Goal: Find specific page/section: Find specific page/section

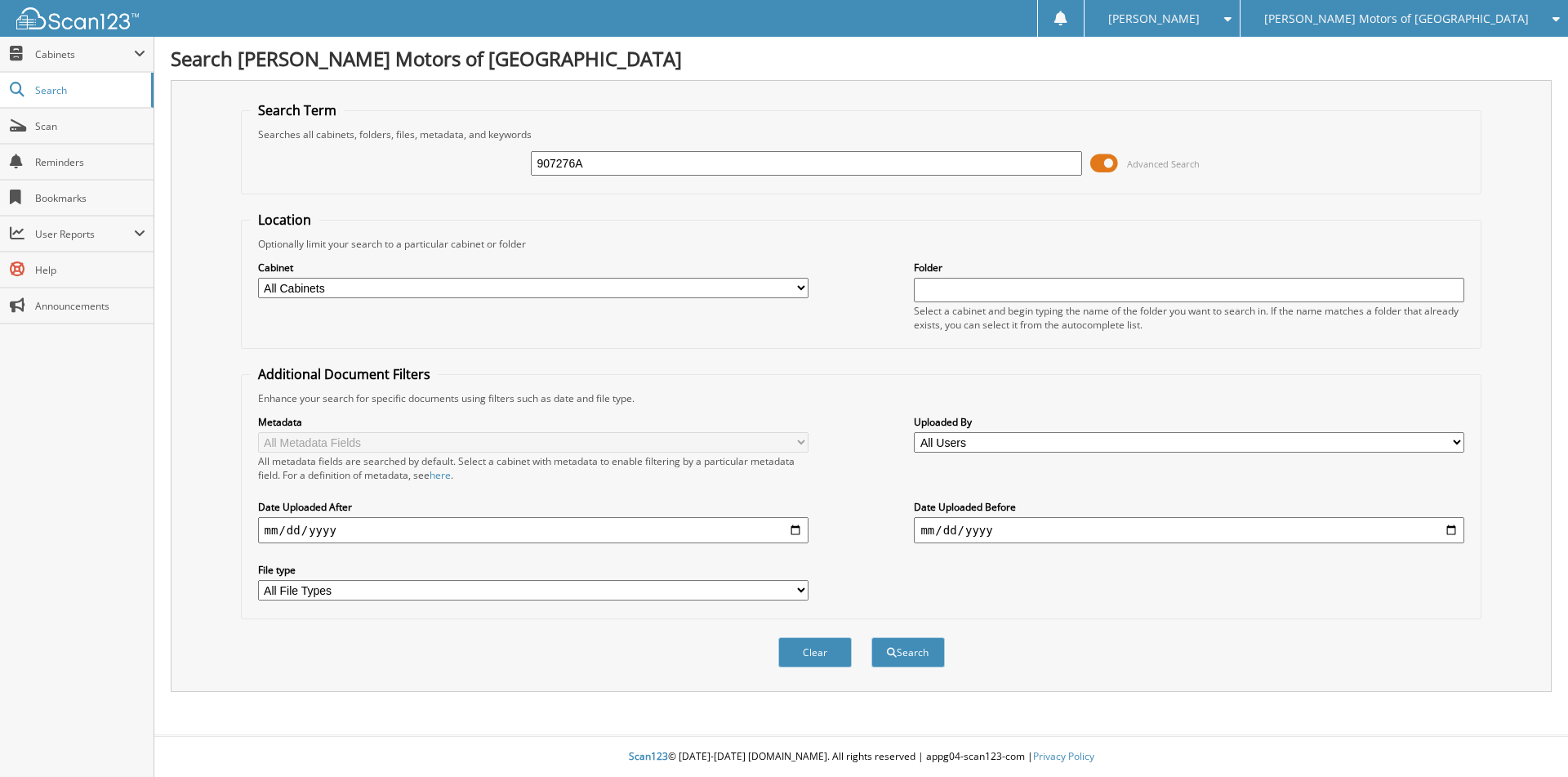
type input "907276A"
click at [871, 637] on button "Search" at bounding box center [907, 652] width 74 height 30
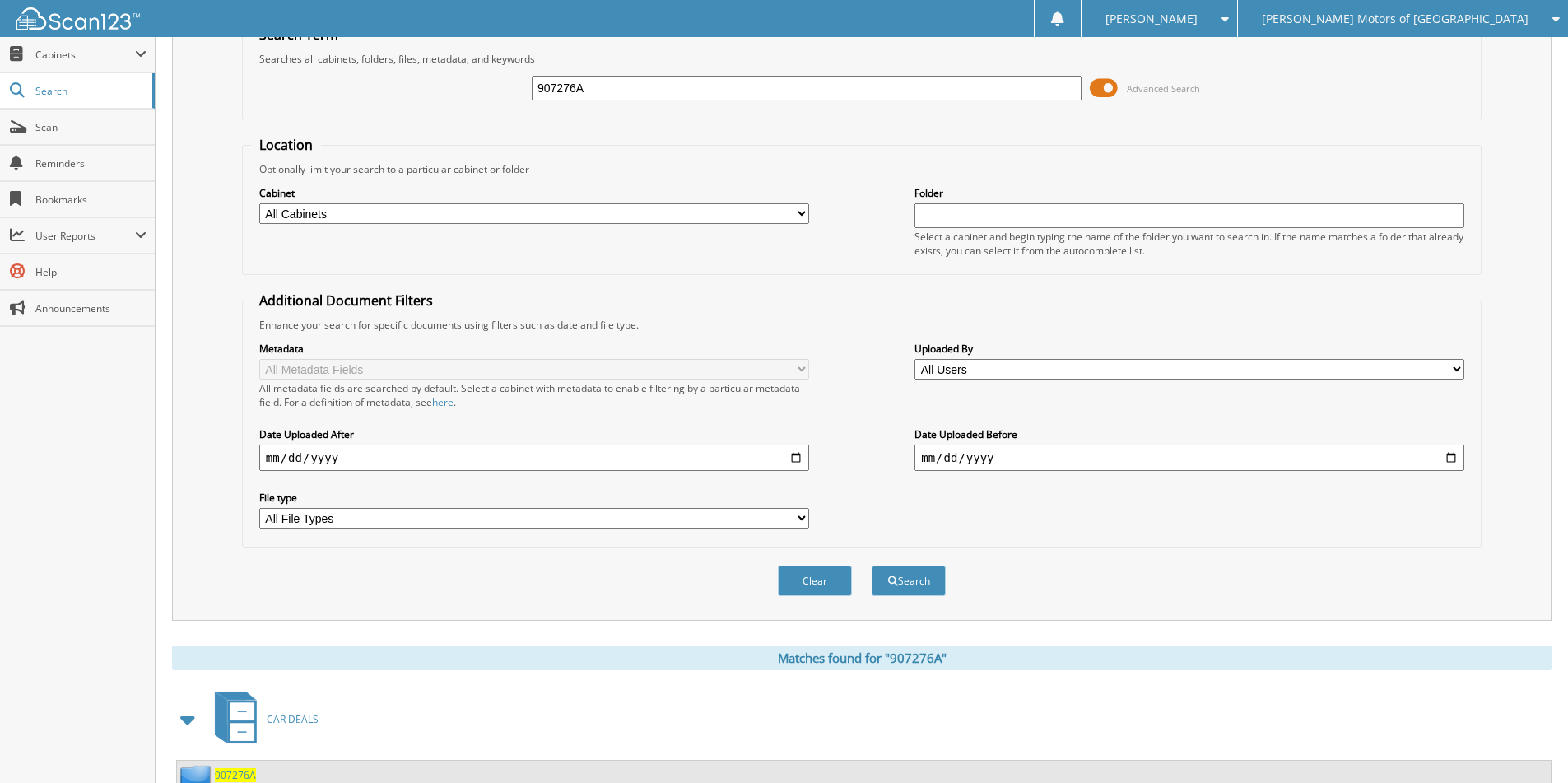
scroll to position [329, 0]
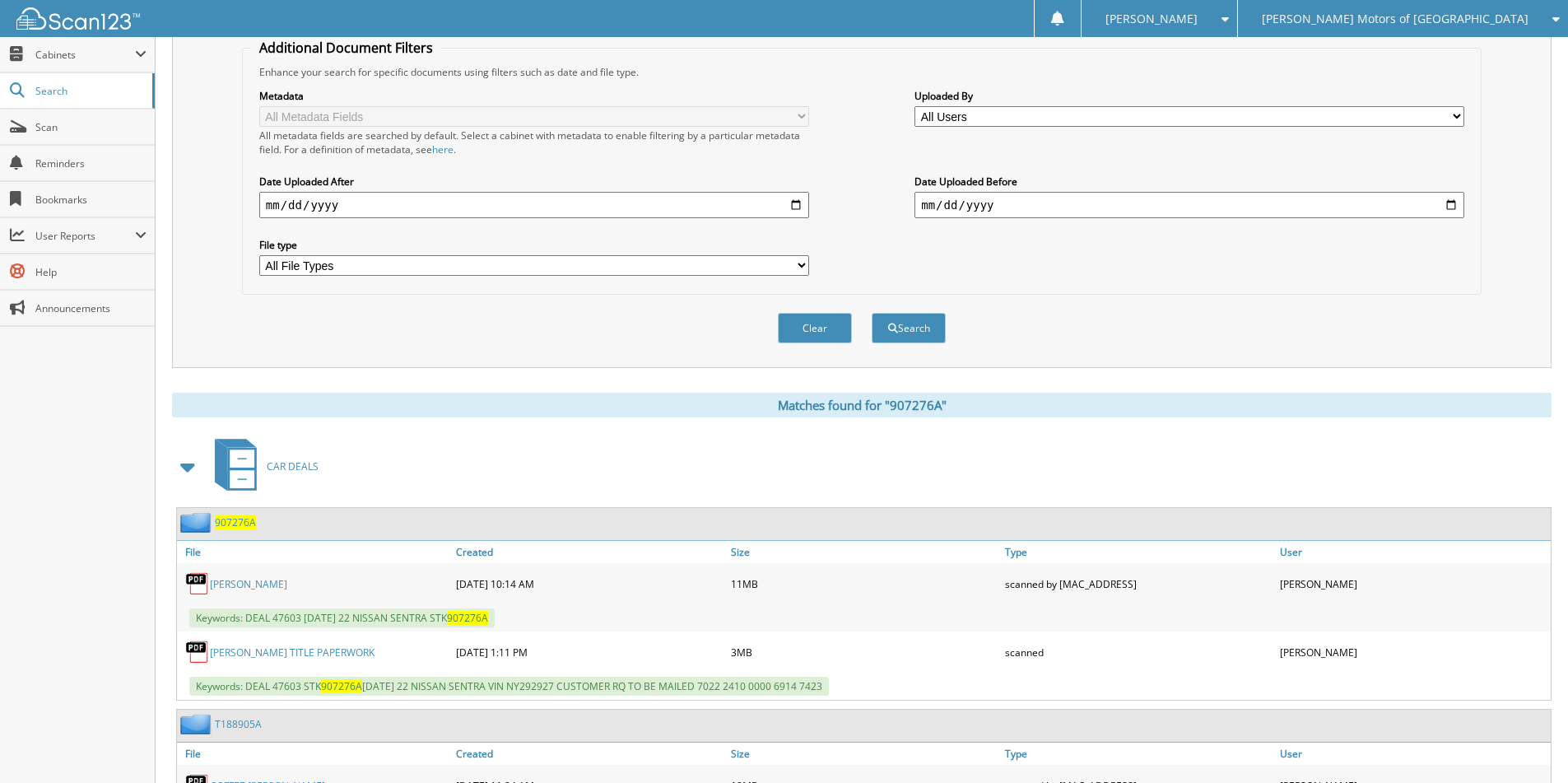
click at [232, 517] on span "907276A" at bounding box center [235, 521] width 41 height 14
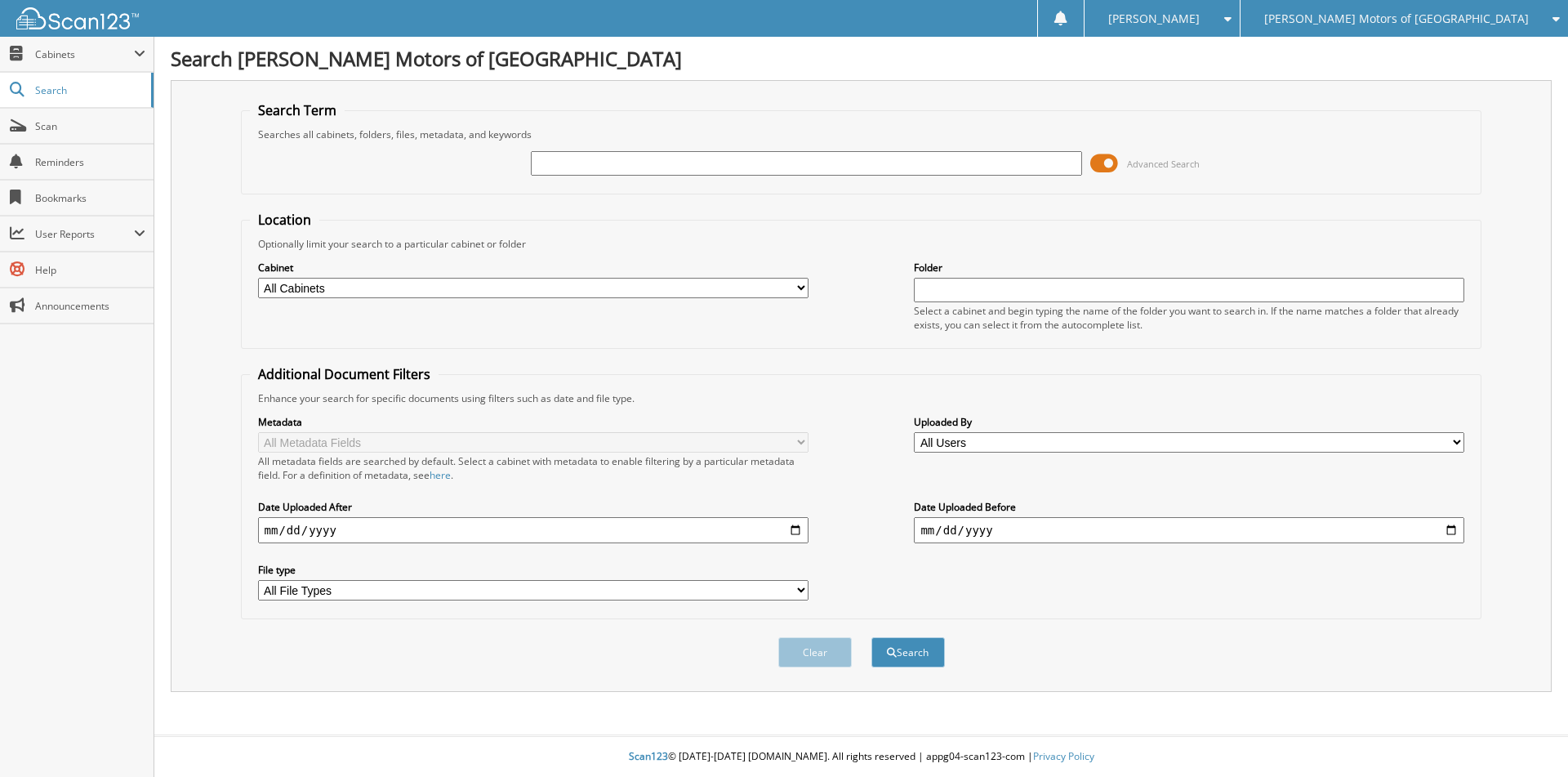
click at [619, 170] on input "text" at bounding box center [806, 163] width 551 height 24
type input "659386"
click at [871, 637] on button "Search" at bounding box center [907, 652] width 74 height 30
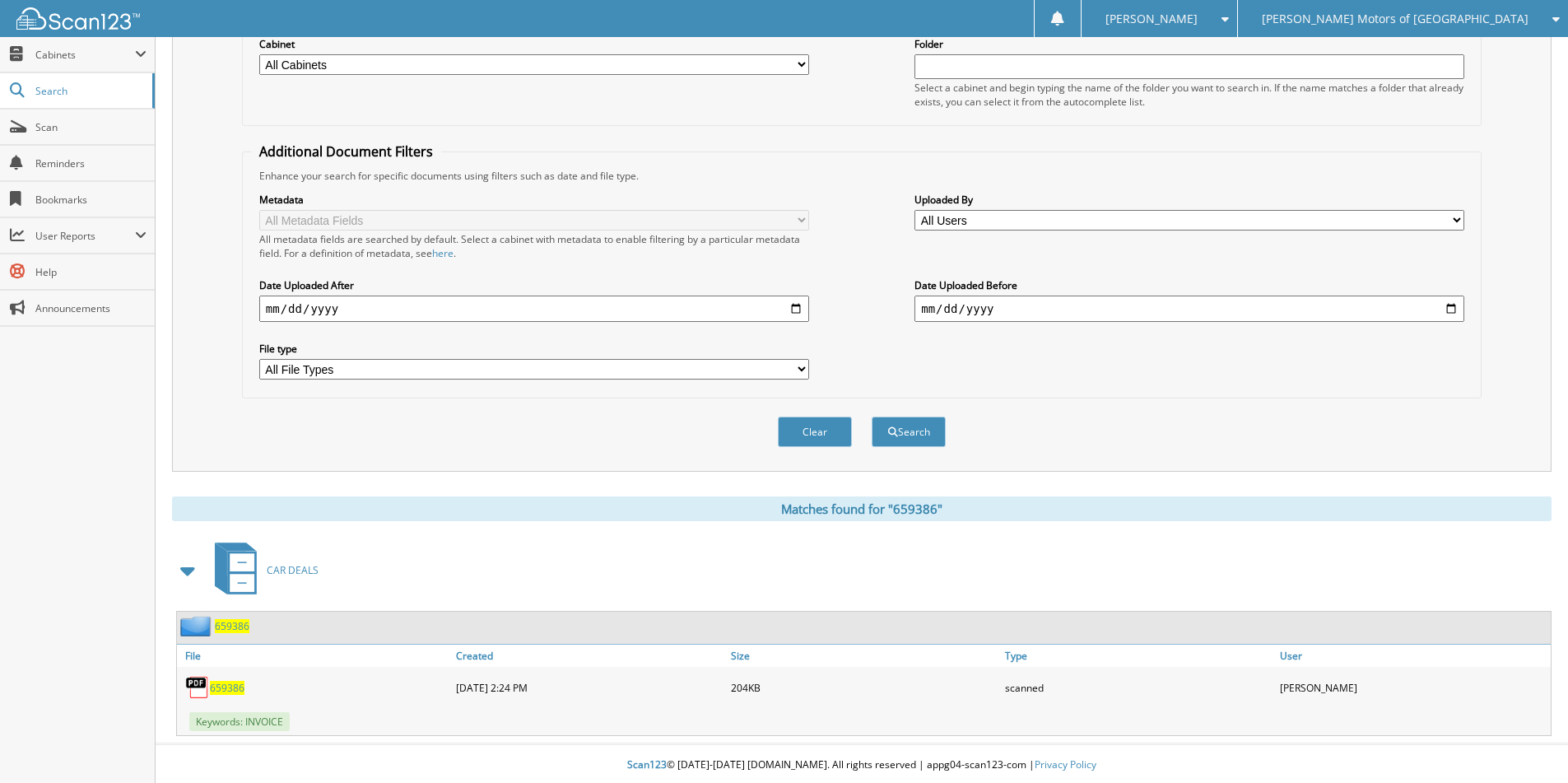
scroll to position [229, 0]
click at [65, 112] on link "Scan" at bounding box center [77, 128] width 155 height 36
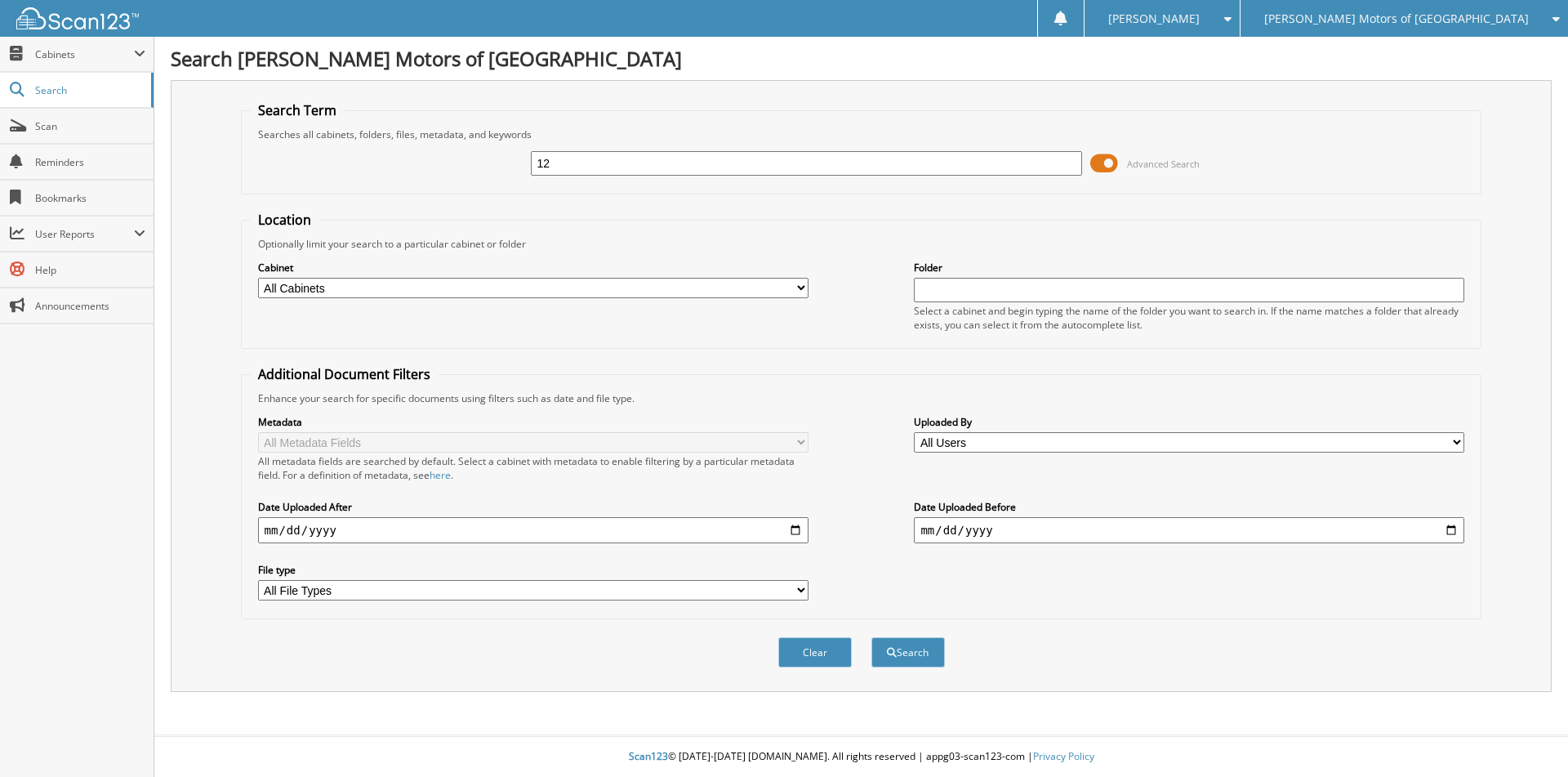
type input "1"
click at [631, 167] on input "text" at bounding box center [806, 163] width 551 height 24
type input "124545A"
click at [871, 637] on button "Search" at bounding box center [907, 652] width 74 height 30
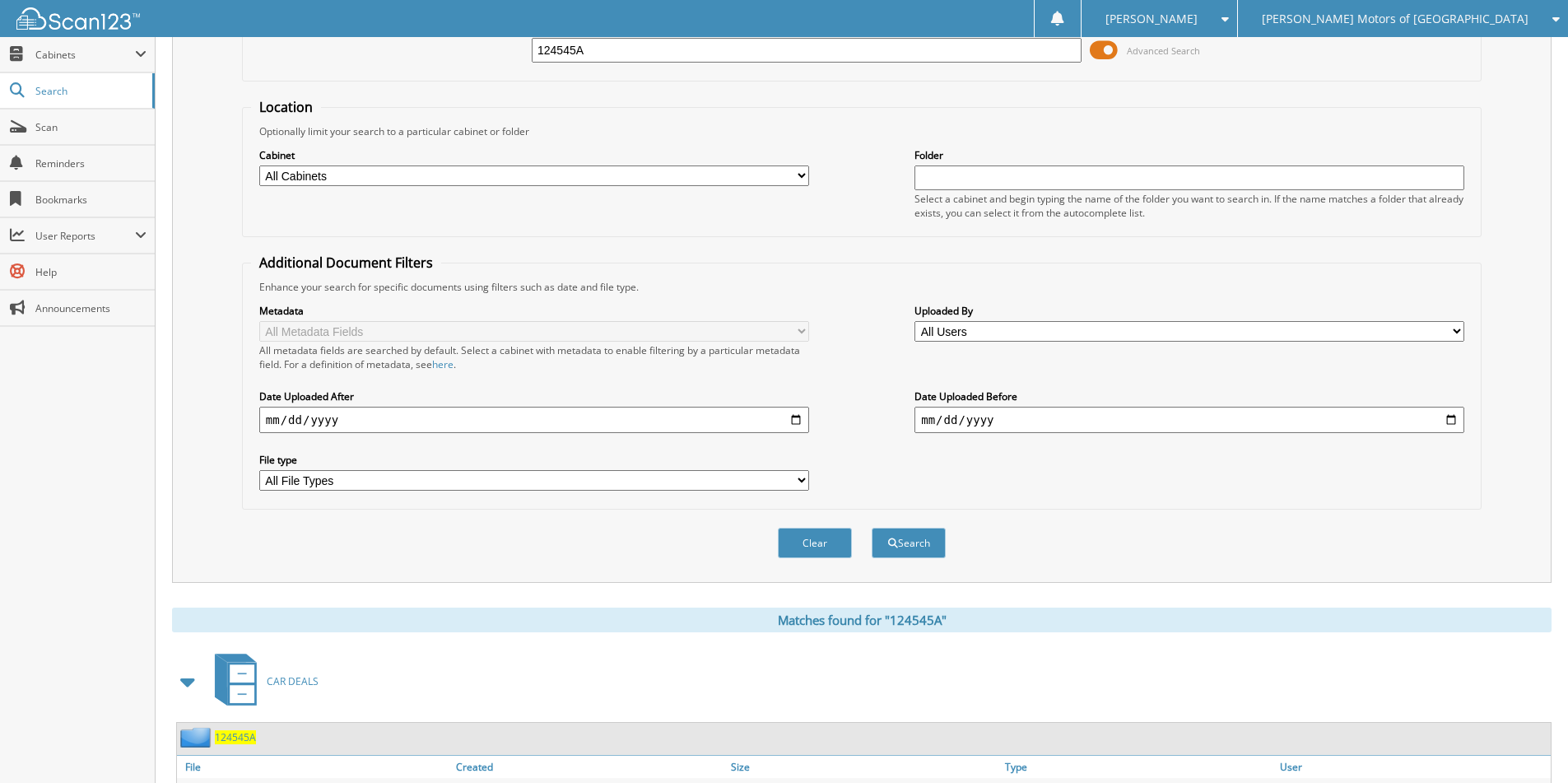
scroll to position [229, 0]
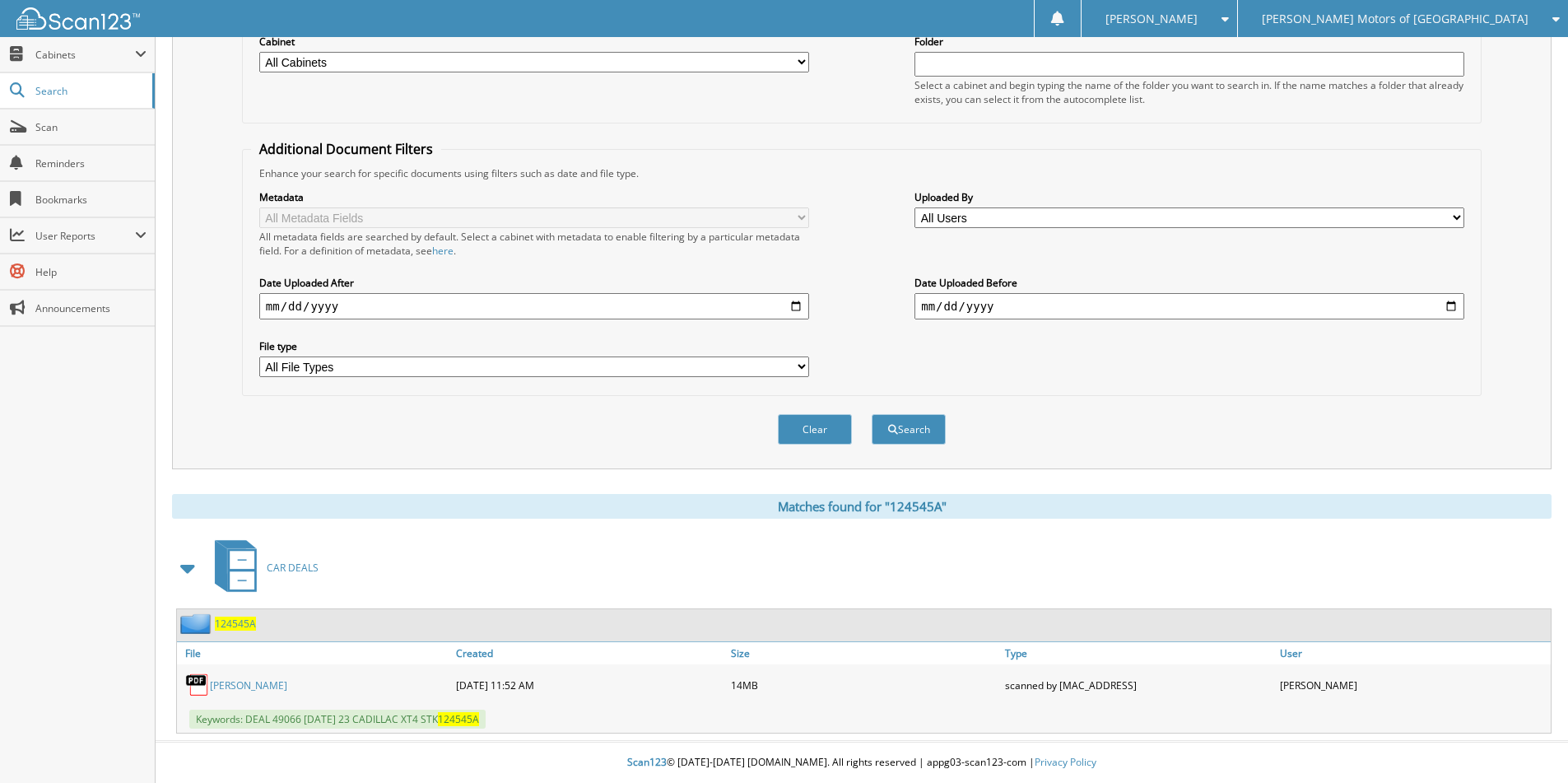
click at [244, 628] on span "124545A" at bounding box center [235, 623] width 41 height 14
